Goal: Transaction & Acquisition: Purchase product/service

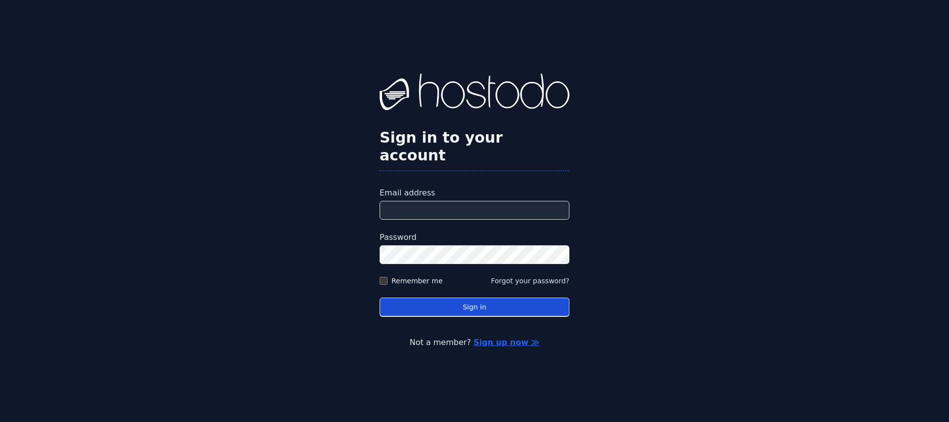
type input "**********"
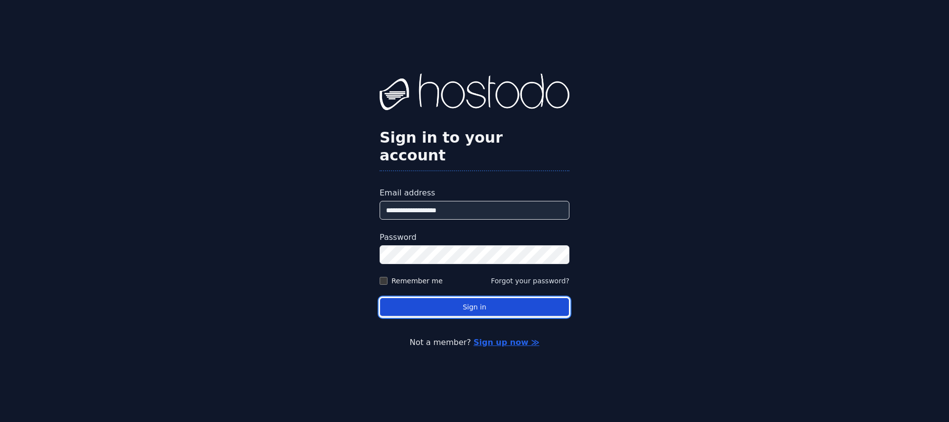
click at [466, 305] on button "Sign in" at bounding box center [474, 307] width 190 height 19
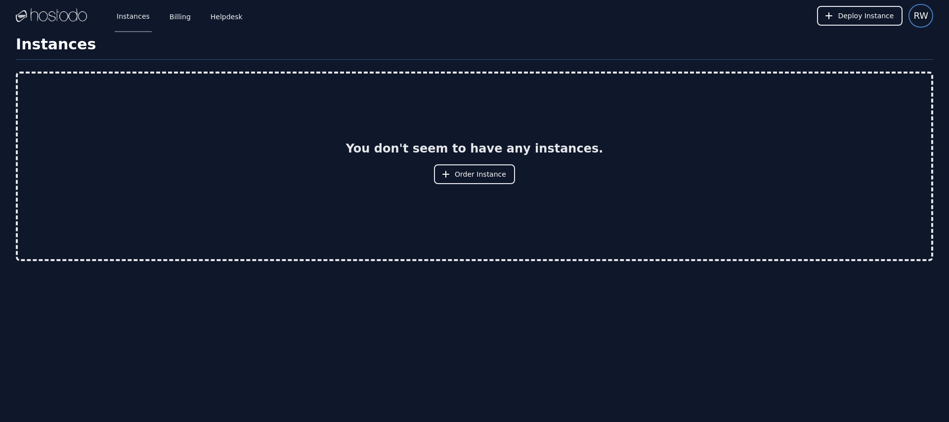
click at [920, 12] on span "RW" at bounding box center [920, 16] width 15 height 14
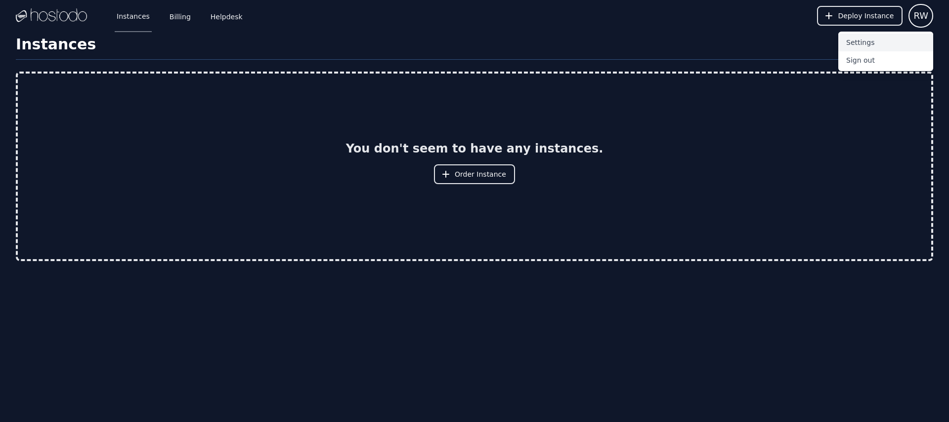
click at [861, 44] on button "Settings" at bounding box center [885, 43] width 95 height 18
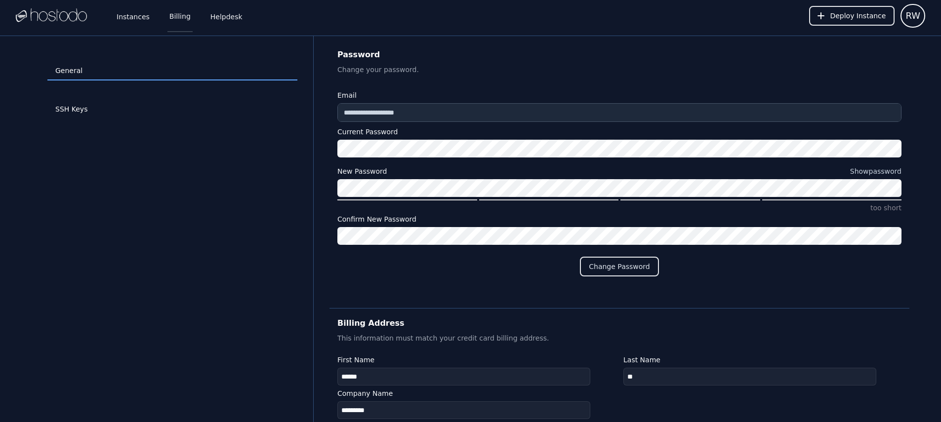
click at [187, 17] on link "Billing" at bounding box center [179, 16] width 25 height 33
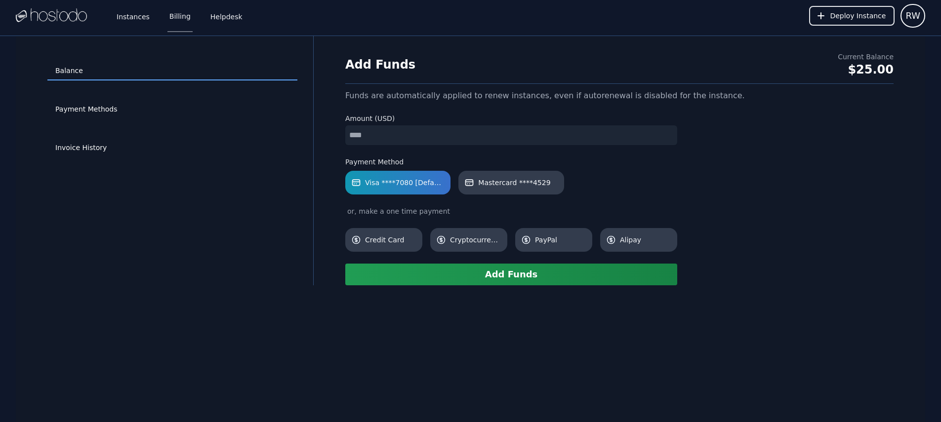
click at [392, 137] on input "number" at bounding box center [511, 135] width 332 height 20
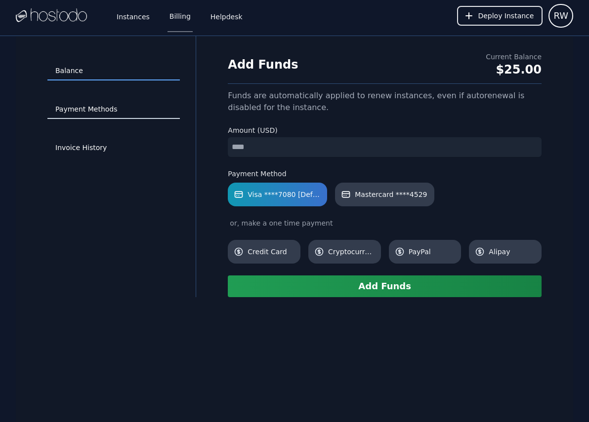
click at [87, 113] on link "Payment Methods" at bounding box center [113, 109] width 132 height 19
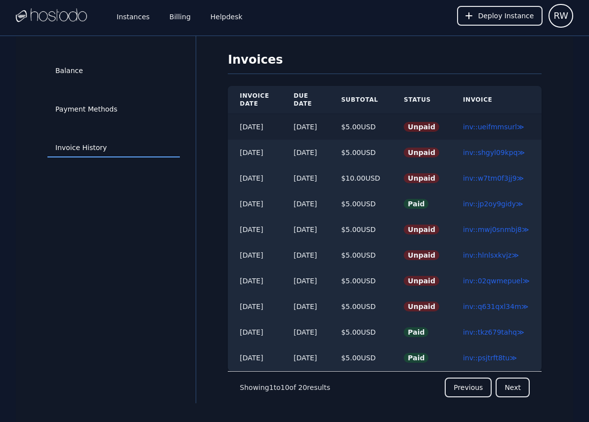
click at [503, 131] on td "inv::ueifmmsurl ≫" at bounding box center [496, 127] width 90 height 26
click at [509, 126] on link "inv::ueifmmsurl ≫" at bounding box center [493, 127] width 61 height 8
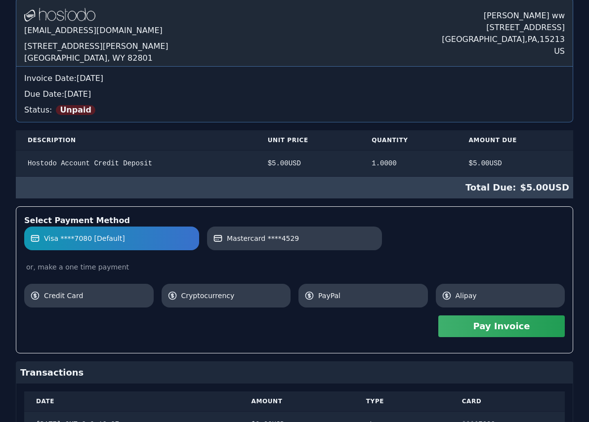
scroll to position [81, 0]
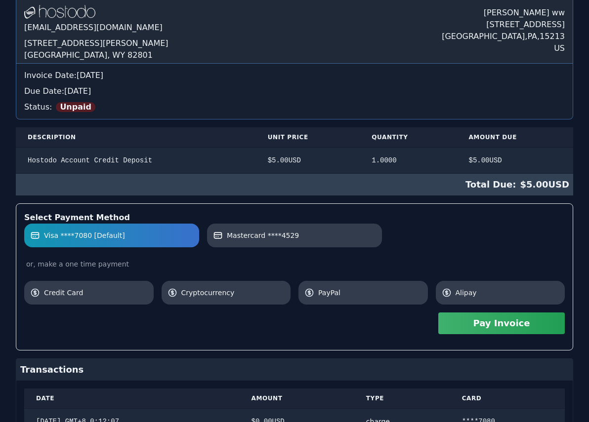
click at [522, 319] on button "Pay Invoice" at bounding box center [501, 324] width 126 height 22
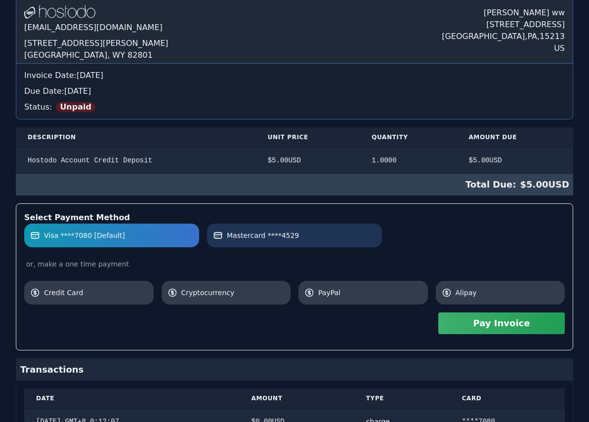
click at [292, 244] on link "Mastercard ****4529" at bounding box center [294, 236] width 175 height 24
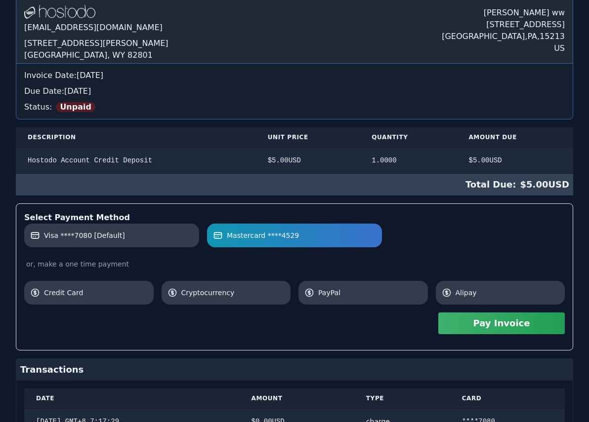
click at [508, 321] on button "Pay Invoice" at bounding box center [501, 324] width 126 height 22
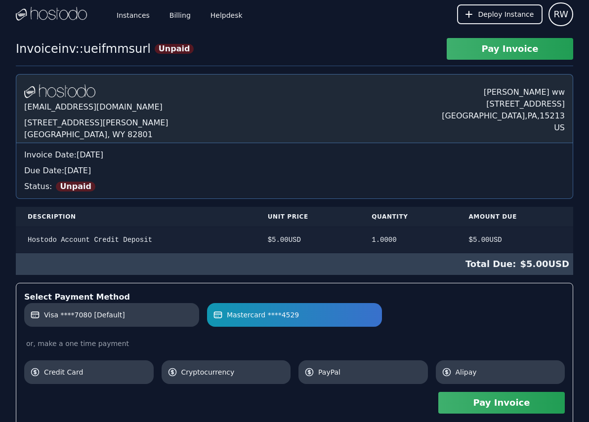
scroll to position [0, 0]
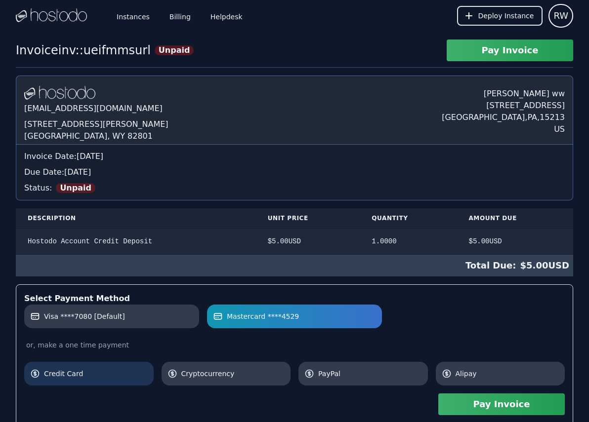
drag, startPoint x: 121, startPoint y: 125, endPoint x: 97, endPoint y: 373, distance: 248.2
click at [96, 374] on span "Credit Card" at bounding box center [96, 374] width 104 height 10
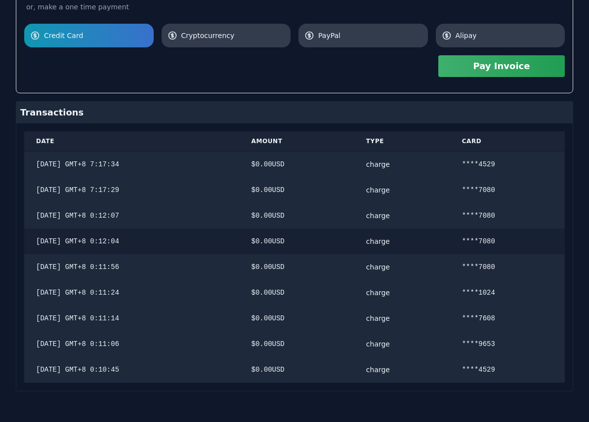
scroll to position [339, 0]
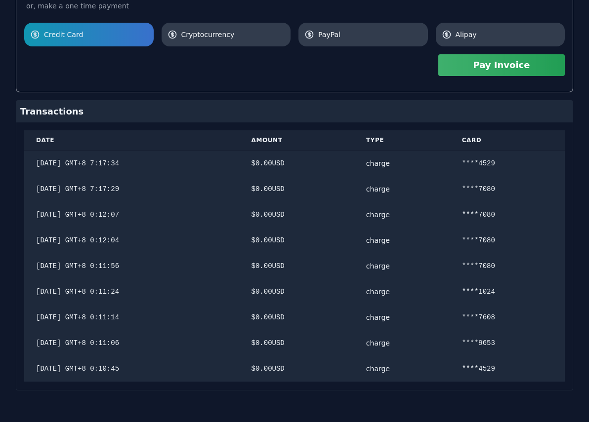
click at [501, 68] on button "Pay Invoice" at bounding box center [501, 65] width 126 height 22
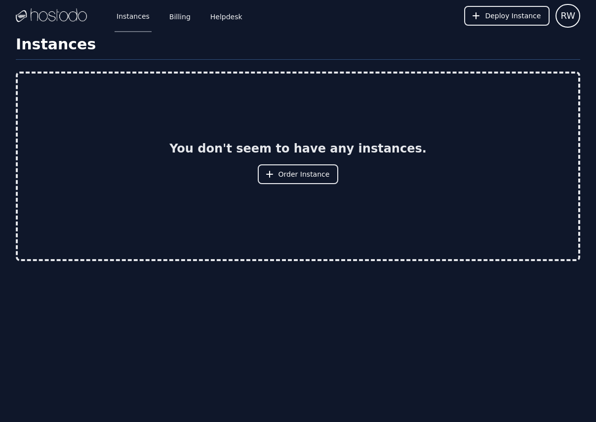
drag, startPoint x: 573, startPoint y: 14, endPoint x: 566, endPoint y: 28, distance: 15.7
click at [573, 13] on span "RW" at bounding box center [568, 16] width 15 height 14
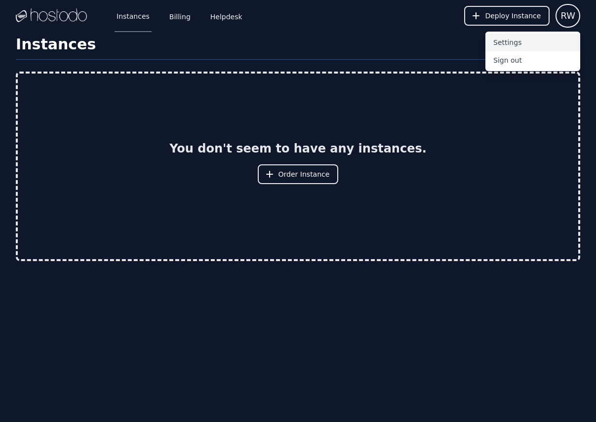
click at [550, 49] on button "Settings" at bounding box center [533, 43] width 95 height 18
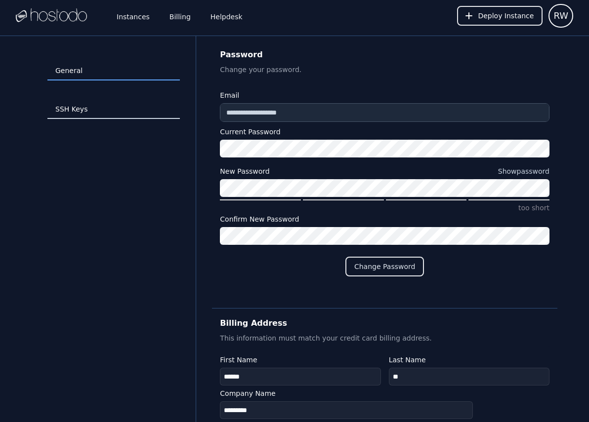
click at [85, 107] on link "SSH Keys" at bounding box center [113, 109] width 132 height 19
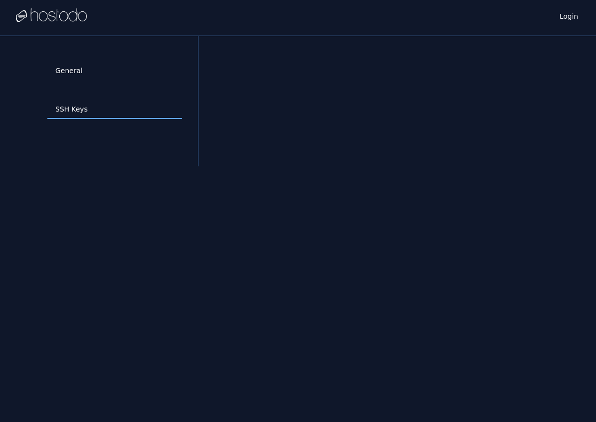
click at [94, 79] on link "General" at bounding box center [114, 71] width 135 height 19
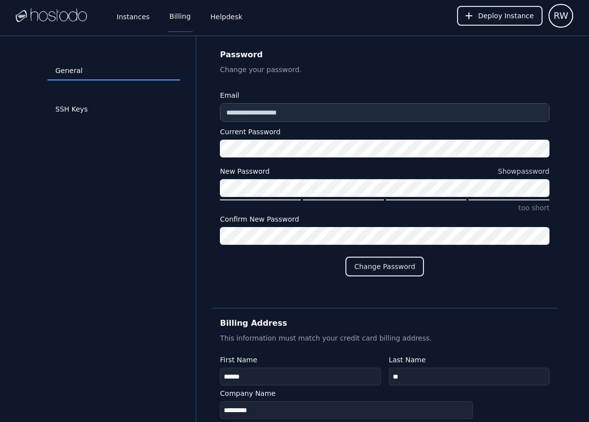
click at [179, 18] on link "Billing" at bounding box center [179, 16] width 25 height 33
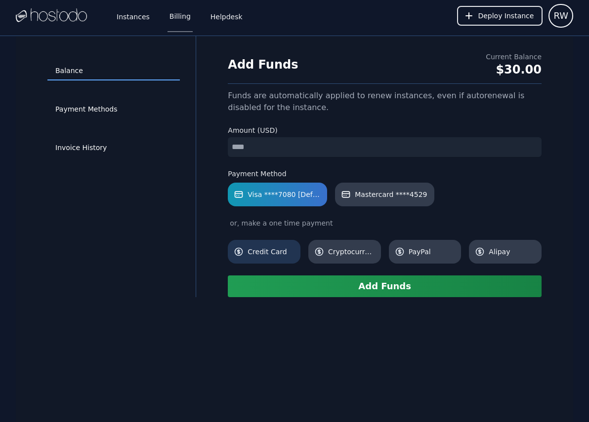
click at [267, 245] on link "Credit Card" at bounding box center [264, 252] width 73 height 24
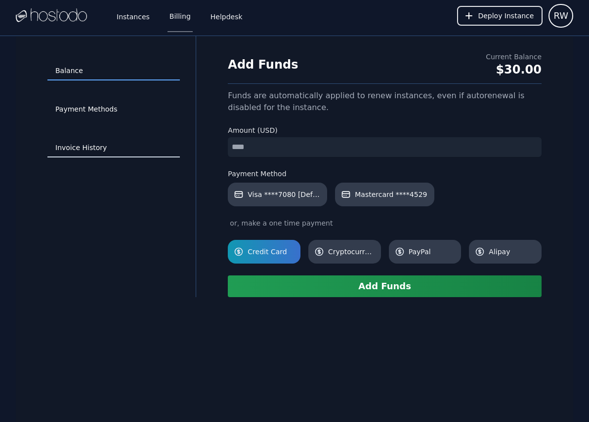
click at [84, 147] on link "Invoice History" at bounding box center [113, 148] width 132 height 19
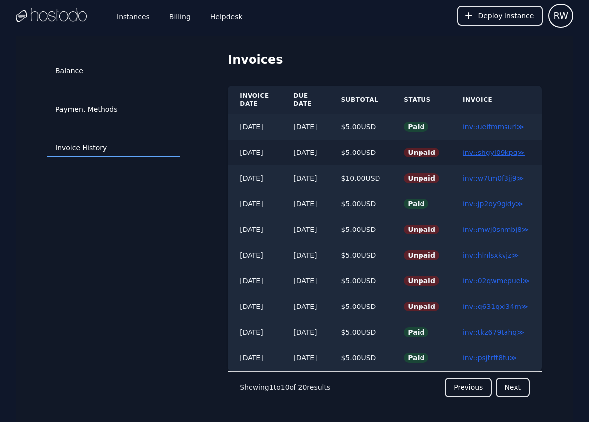
click at [513, 151] on link "inv::shgyl09kpq ≫" at bounding box center [494, 153] width 62 height 8
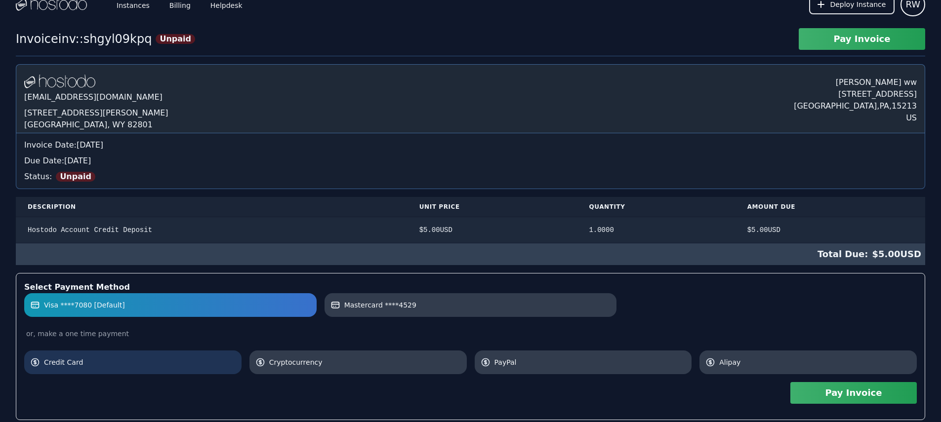
scroll to position [14, 0]
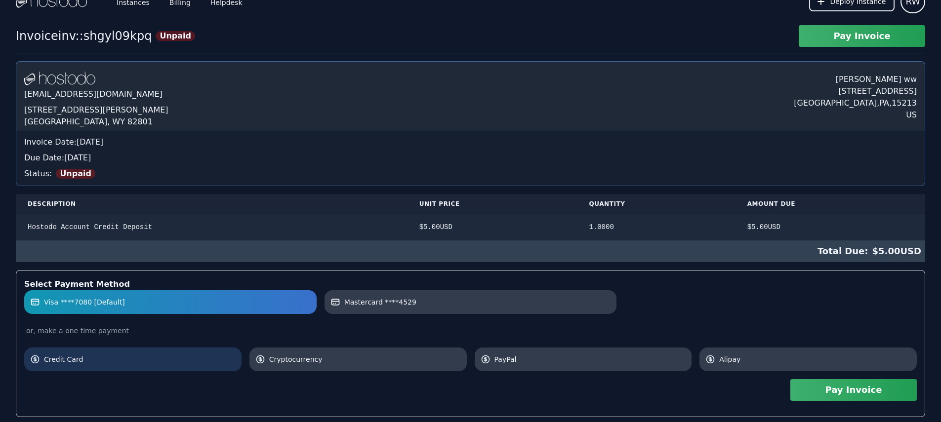
drag, startPoint x: 133, startPoint y: 365, endPoint x: 242, endPoint y: 356, distance: 109.0
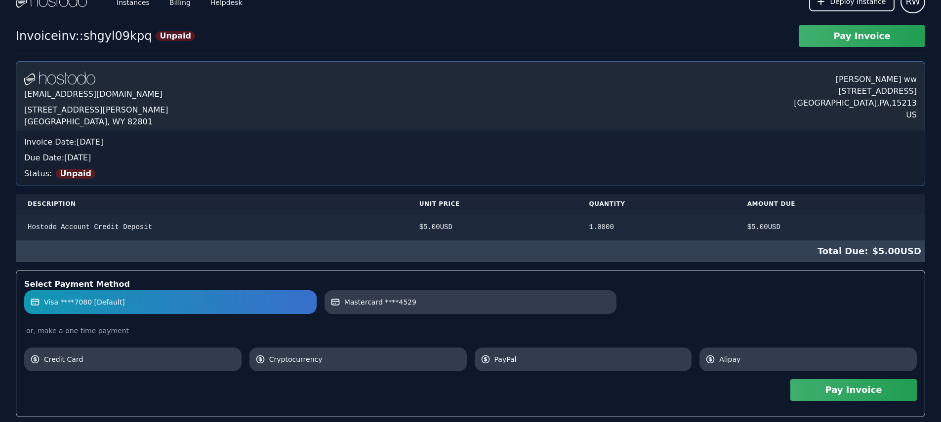
click at [134, 365] on span "Credit Card" at bounding box center [140, 360] width 192 height 10
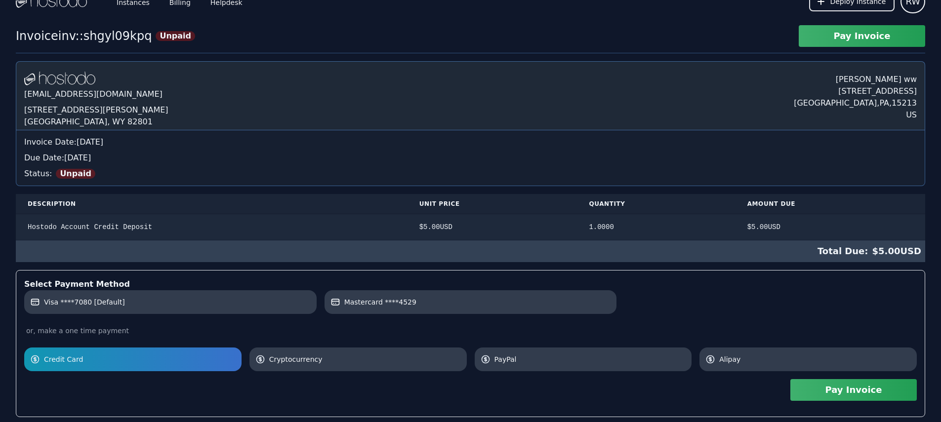
click at [596, 391] on button "Pay Invoice" at bounding box center [854, 390] width 126 height 22
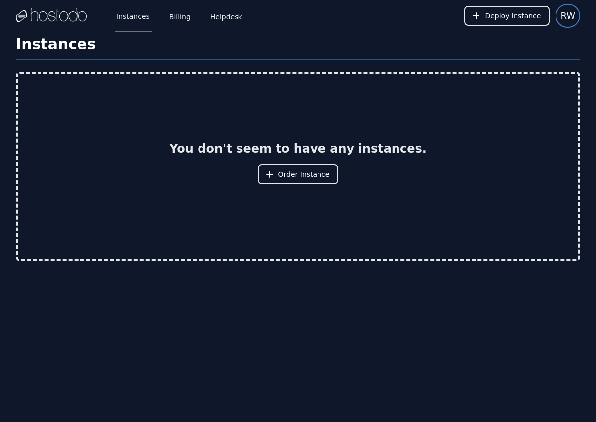
click at [564, 17] on span "RW" at bounding box center [568, 16] width 15 height 14
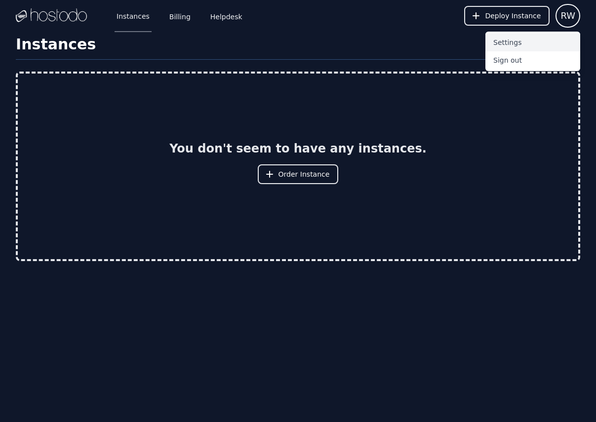
click at [529, 44] on button "Settings" at bounding box center [533, 43] width 95 height 18
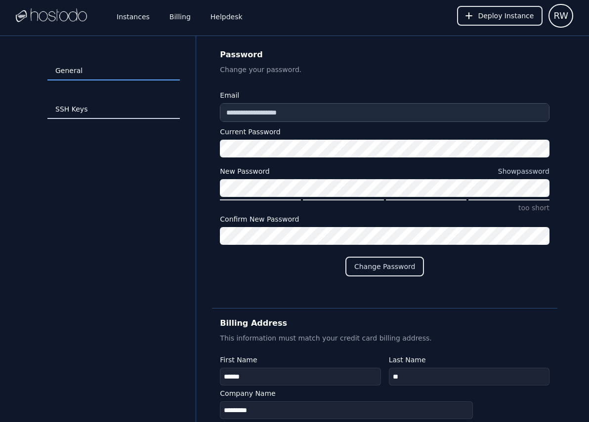
click at [107, 108] on link "SSH Keys" at bounding box center [113, 109] width 132 height 19
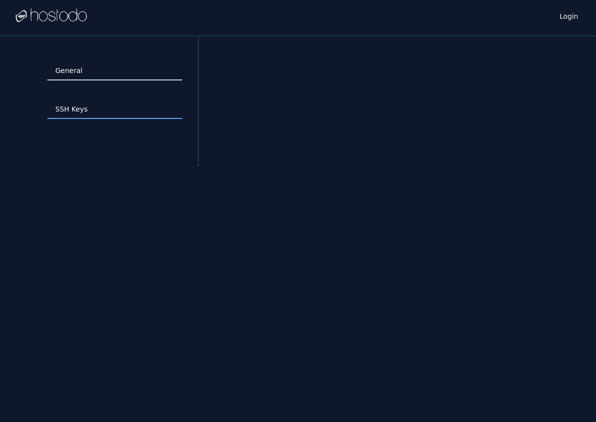
click at [110, 73] on link "General" at bounding box center [114, 71] width 135 height 19
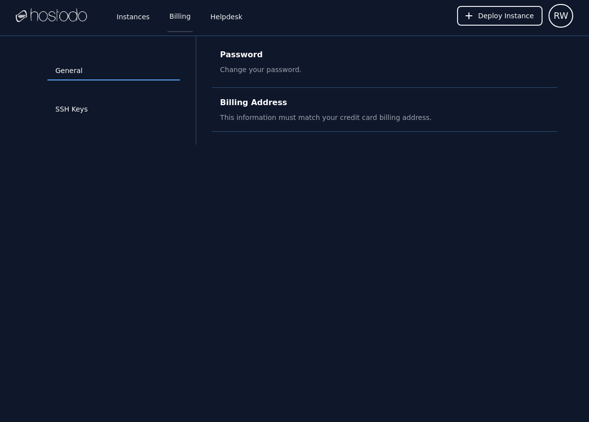
click at [178, 20] on link "Billing" at bounding box center [179, 16] width 25 height 33
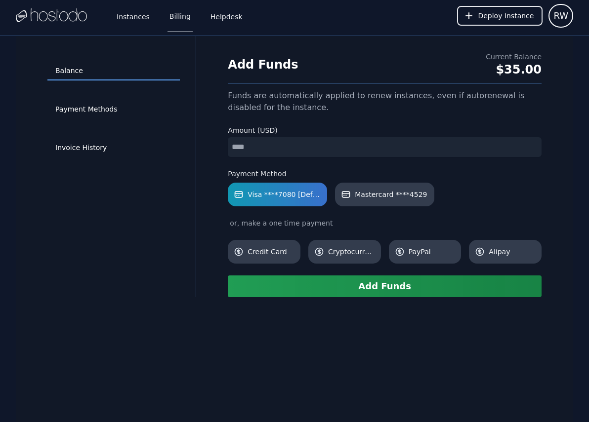
click at [82, 158] on div "Invoice History" at bounding box center [113, 148] width 132 height 39
click at [84, 150] on link "Invoice History" at bounding box center [113, 148] width 132 height 19
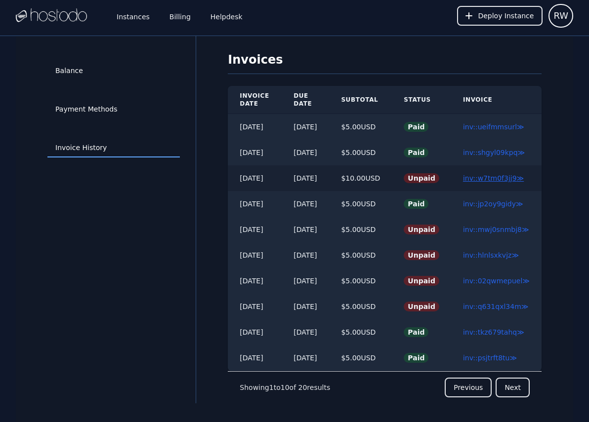
click at [502, 181] on link "inv::w7tm0f3jj9 ≫" at bounding box center [493, 178] width 61 height 8
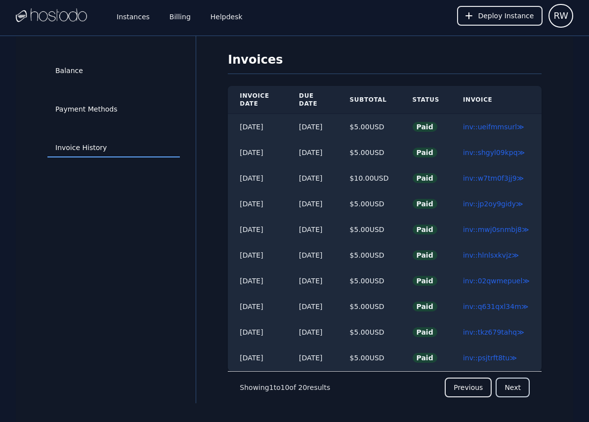
click at [508, 390] on button "Next" at bounding box center [513, 388] width 34 height 20
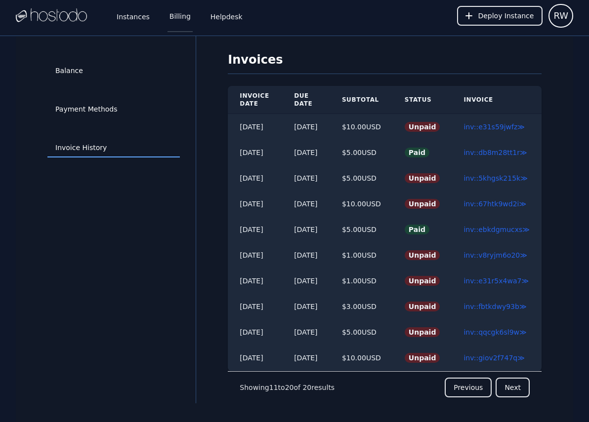
click at [183, 10] on link "Billing" at bounding box center [179, 16] width 25 height 33
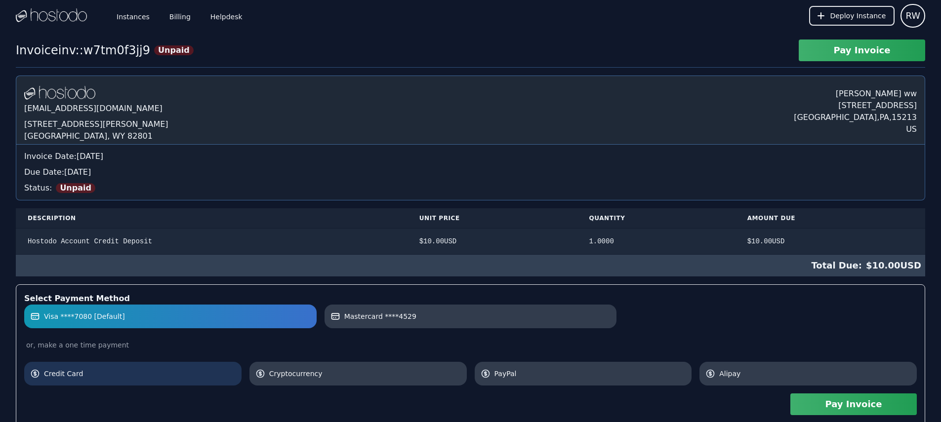
drag, startPoint x: 142, startPoint y: 368, endPoint x: 238, endPoint y: 364, distance: 95.4
click at [143, 368] on link "Credit Card" at bounding box center [132, 374] width 217 height 24
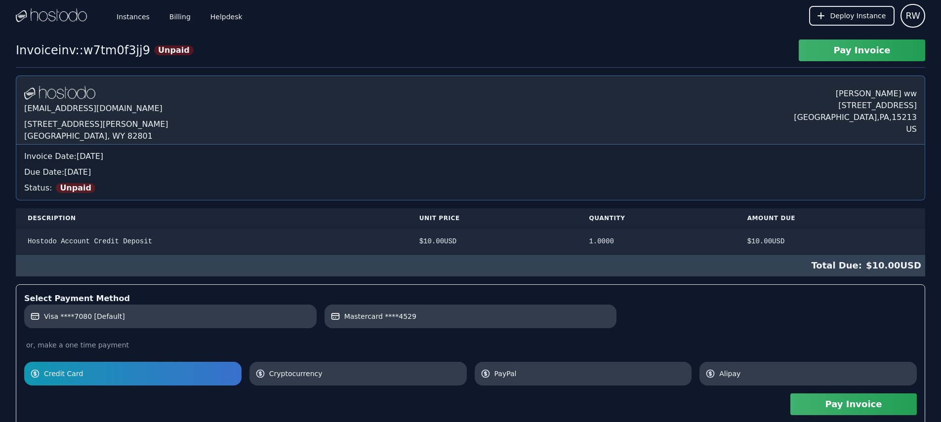
click at [872, 405] on button "Pay Invoice" at bounding box center [854, 405] width 126 height 22
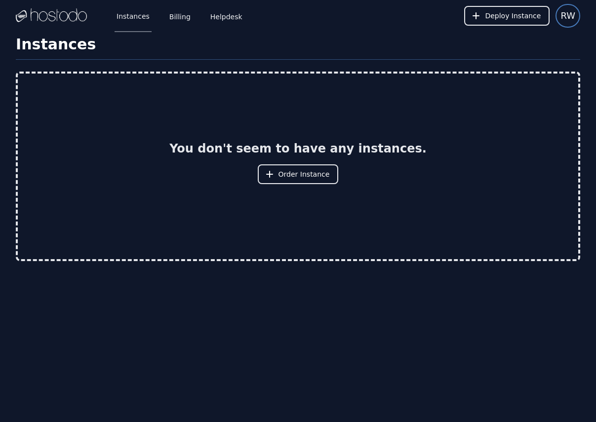
click at [570, 12] on span "RW" at bounding box center [568, 16] width 15 height 14
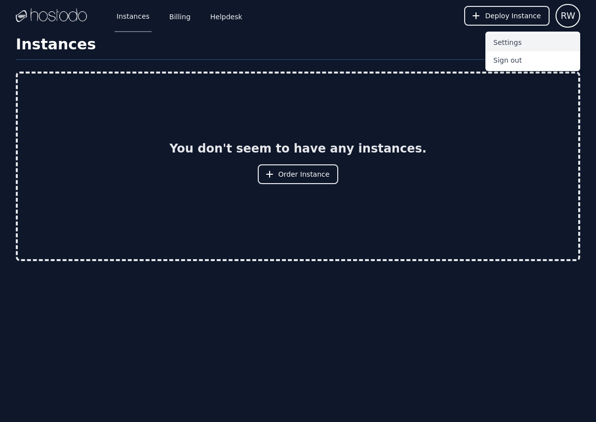
click at [525, 42] on button "Settings" at bounding box center [533, 43] width 95 height 18
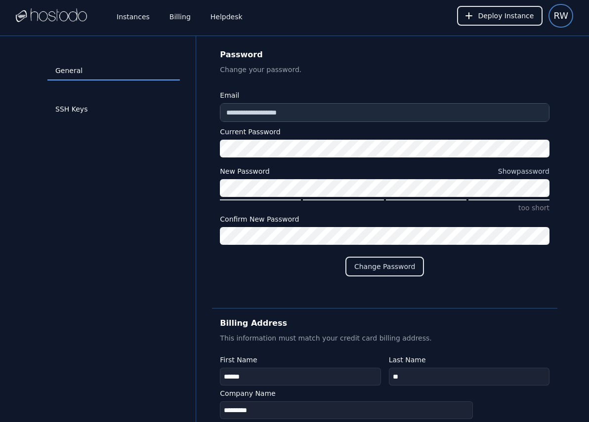
click at [557, 13] on span "RW" at bounding box center [560, 16] width 15 height 14
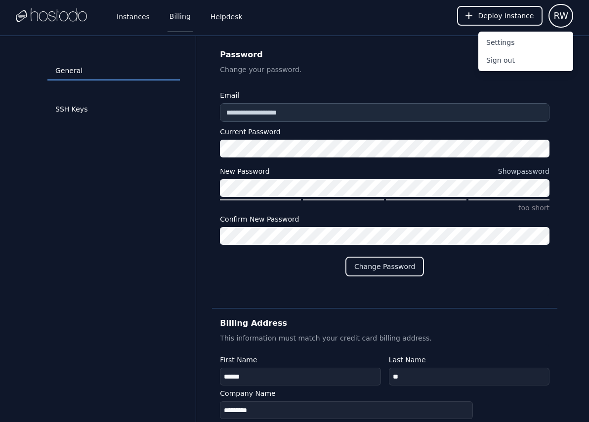
click at [174, 12] on link "Billing" at bounding box center [179, 16] width 25 height 33
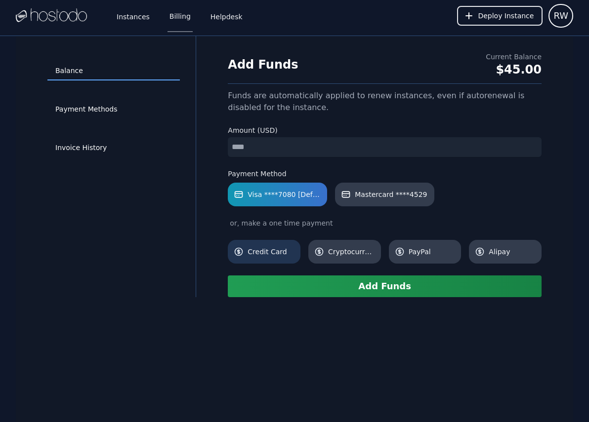
click at [265, 259] on link "Credit Card" at bounding box center [264, 252] width 73 height 24
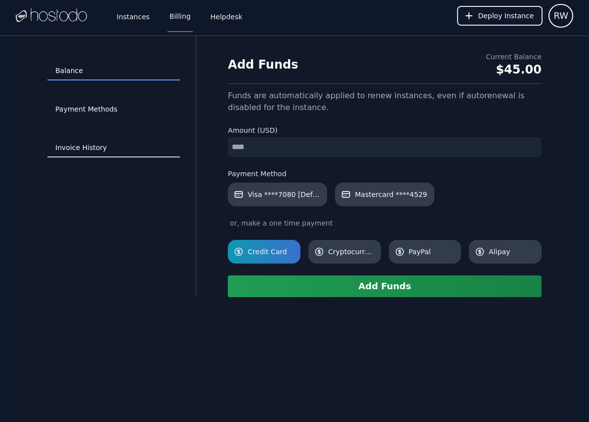
click at [83, 143] on link "Invoice History" at bounding box center [113, 148] width 132 height 19
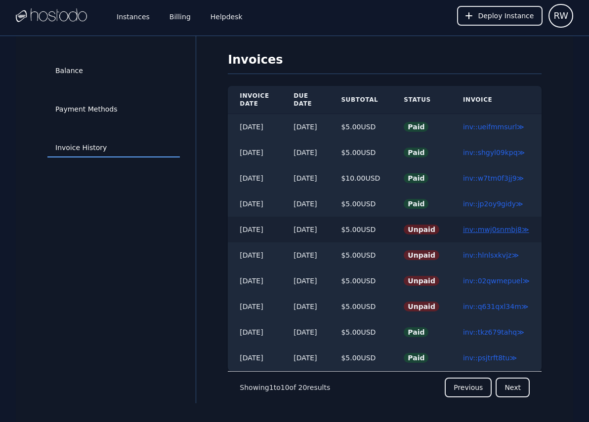
click at [505, 233] on link "inv::mwj0snmbj8 ≫" at bounding box center [496, 230] width 66 height 8
click at [499, 254] on link "inv::hlnlsxkvjz ≫" at bounding box center [491, 255] width 56 height 8
click at [498, 280] on link "inv::02qwmepuel ≫" at bounding box center [496, 281] width 67 height 8
click at [496, 306] on link "inv::q631qxl34m ≫" at bounding box center [496, 307] width 66 height 8
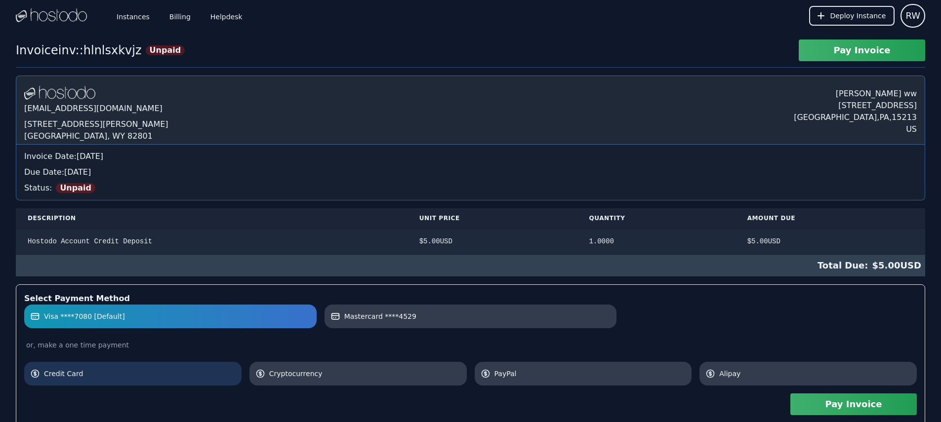
click at [150, 369] on span "Credit Card" at bounding box center [140, 374] width 192 height 10
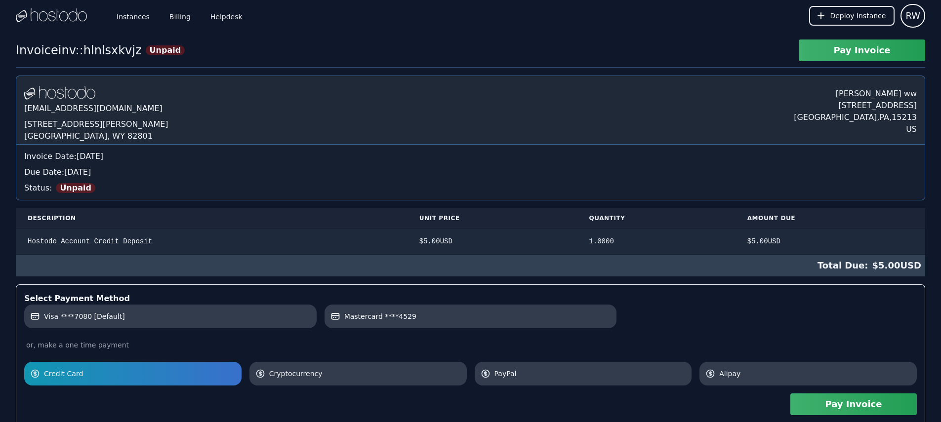
click at [596, 402] on button "Pay Invoice" at bounding box center [854, 405] width 126 height 22
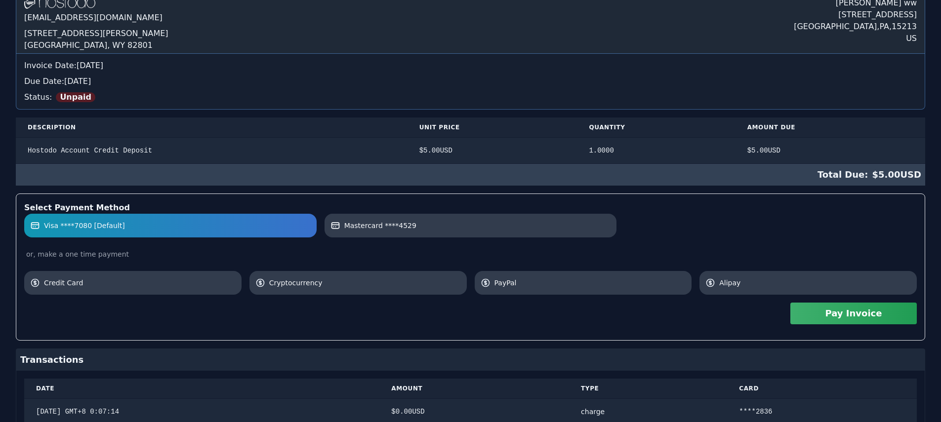
scroll to position [134, 0]
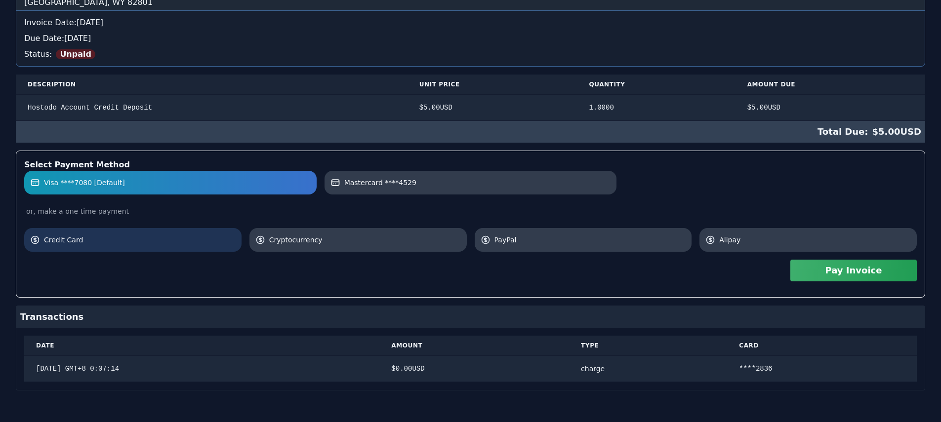
click at [151, 239] on span "Credit Card" at bounding box center [140, 240] width 192 height 10
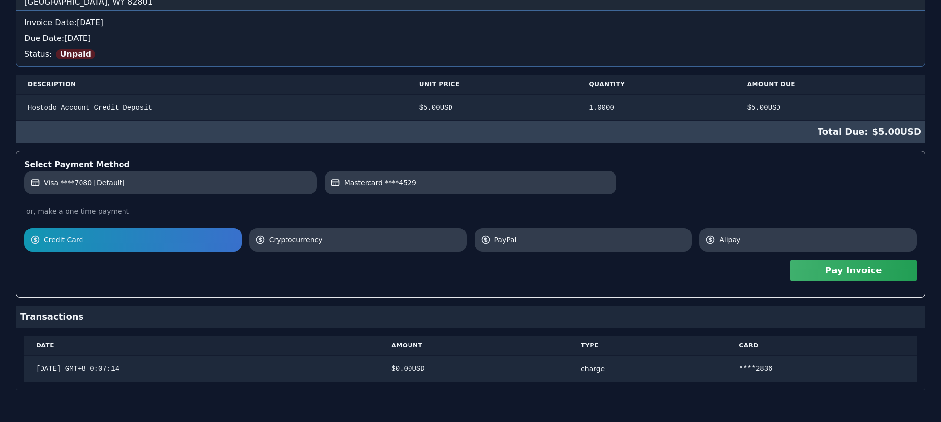
click at [588, 261] on button "Pay Invoice" at bounding box center [854, 271] width 126 height 22
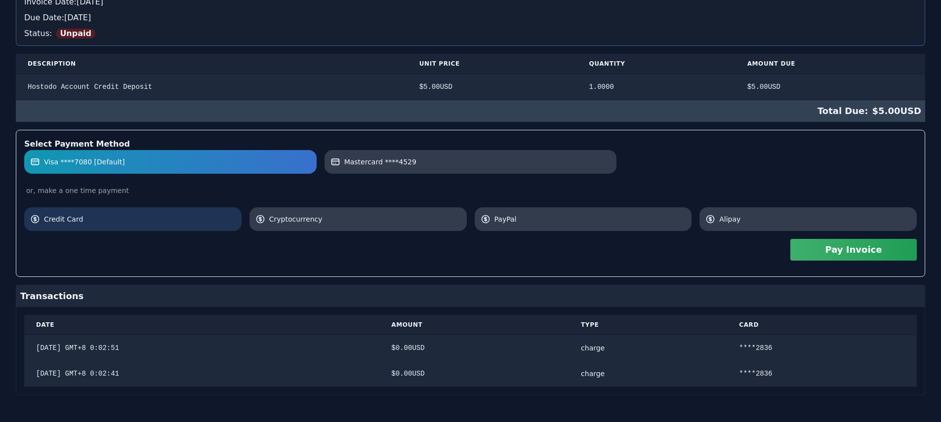
scroll to position [160, 0]
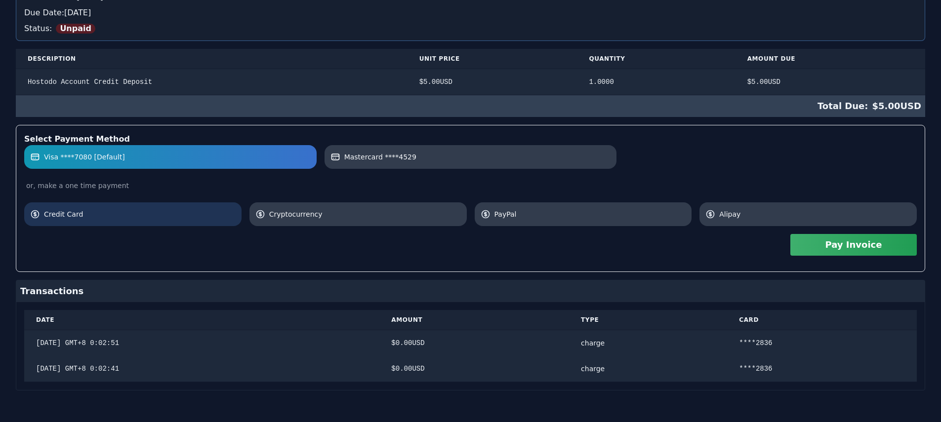
click at [149, 212] on span "Credit Card" at bounding box center [140, 214] width 192 height 10
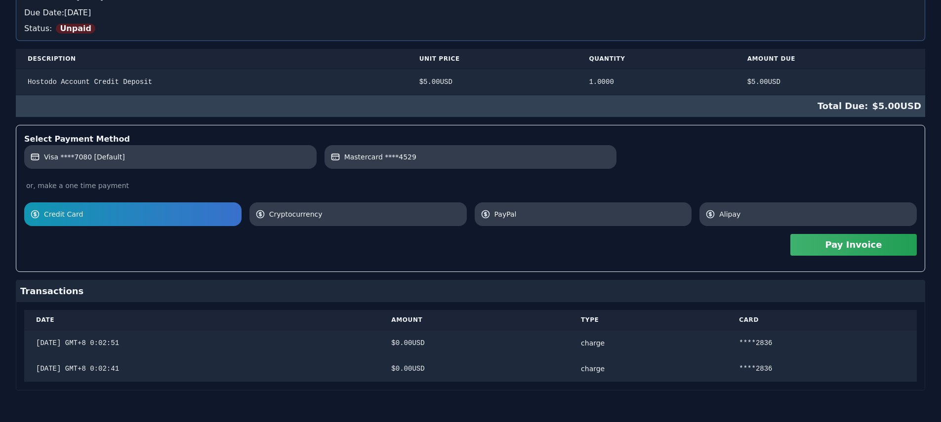
click at [588, 239] on button "Pay Invoice" at bounding box center [854, 245] width 126 height 22
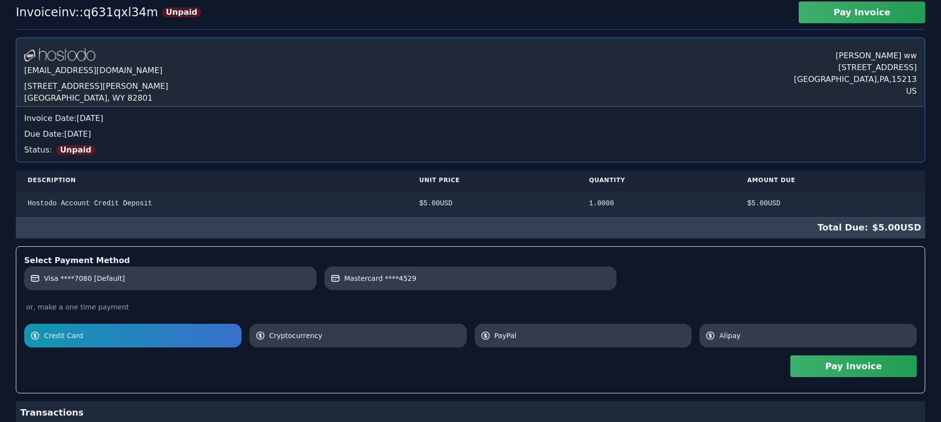
scroll to position [0, 0]
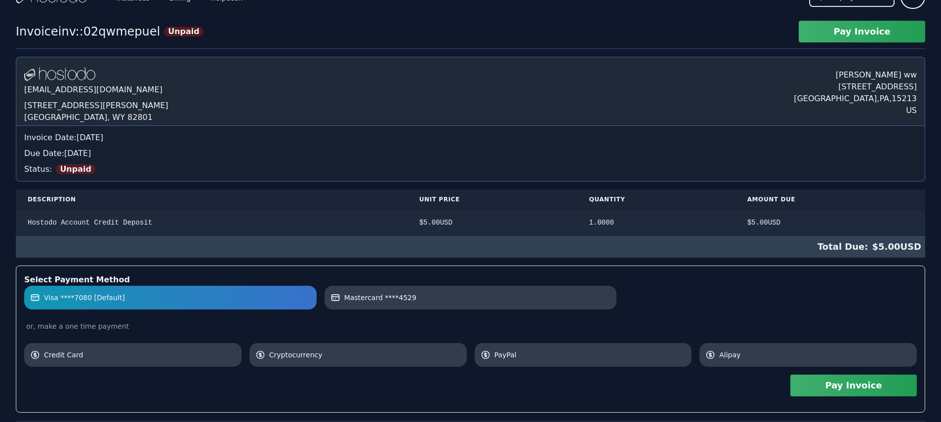
scroll to position [134, 0]
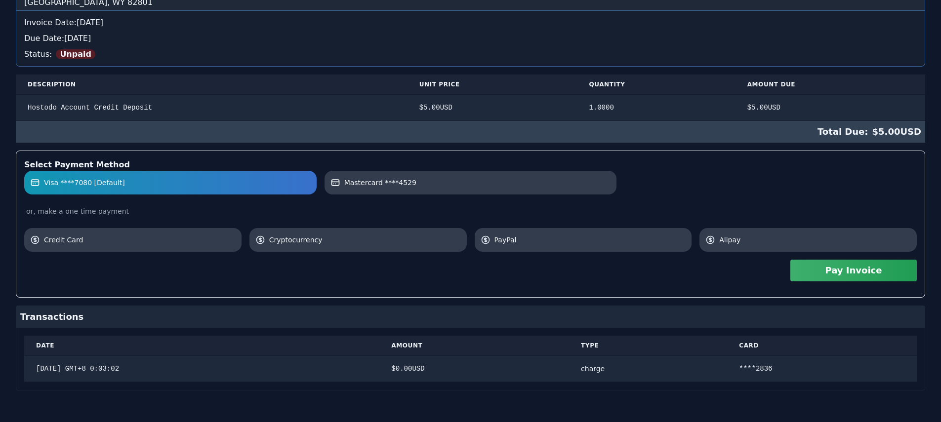
click at [173, 226] on div "Visa ****7080 [Default] Mastercard ****4529 or, make a one time payment Credit …" at bounding box center [470, 211] width 893 height 81
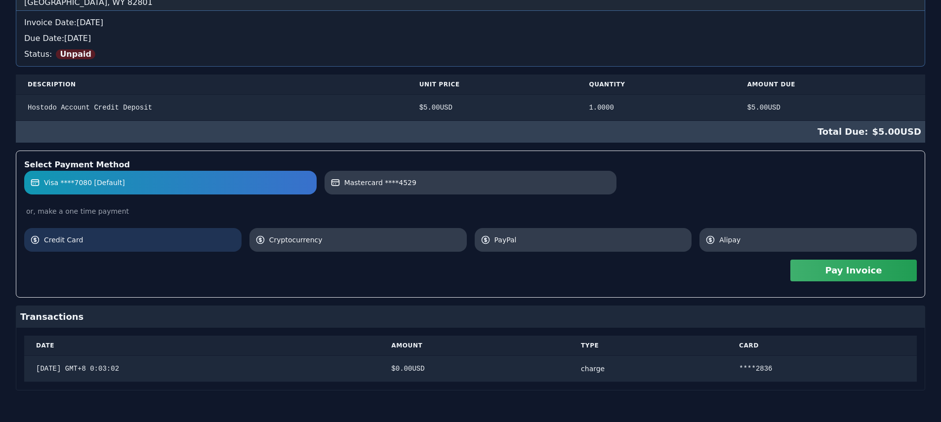
click at [173, 235] on span "Credit Card" at bounding box center [140, 240] width 192 height 10
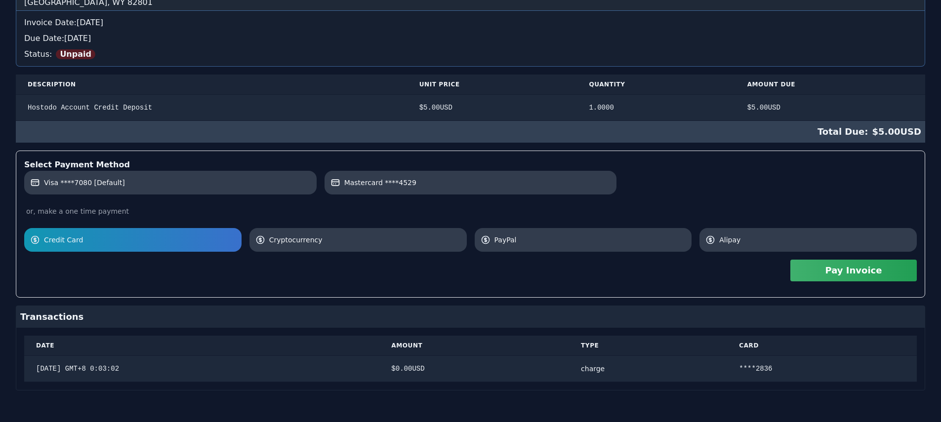
click at [588, 268] on button "Pay Invoice" at bounding box center [854, 271] width 126 height 22
